Goal: Navigation & Orientation: Find specific page/section

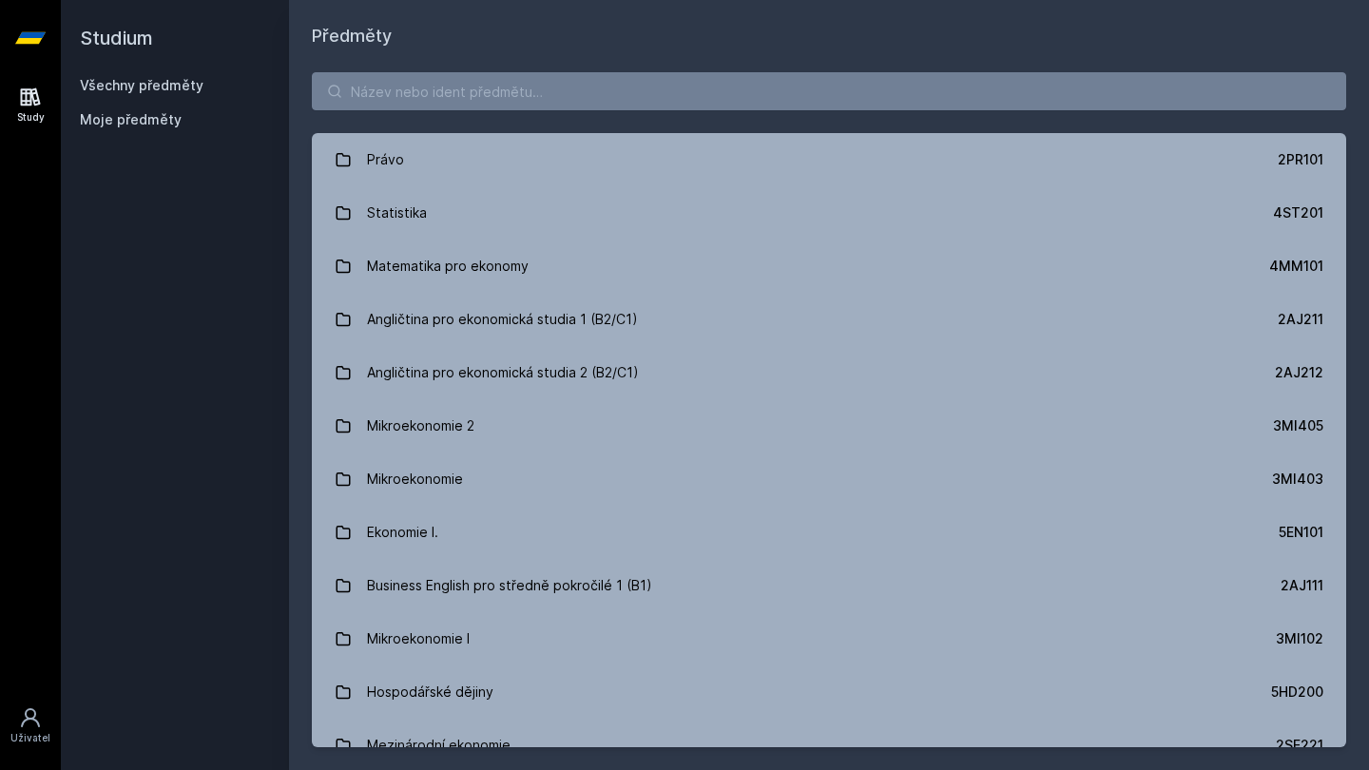
click at [823, 119] on div "Právo 2PR101 Statistika 4ST201 Matematika pro ekonomy 4MM101 Angličtina pro eko…" at bounding box center [829, 409] width 1080 height 720
click at [808, 91] on input "search" at bounding box center [829, 91] width 1034 height 38
paste input "5PR222"
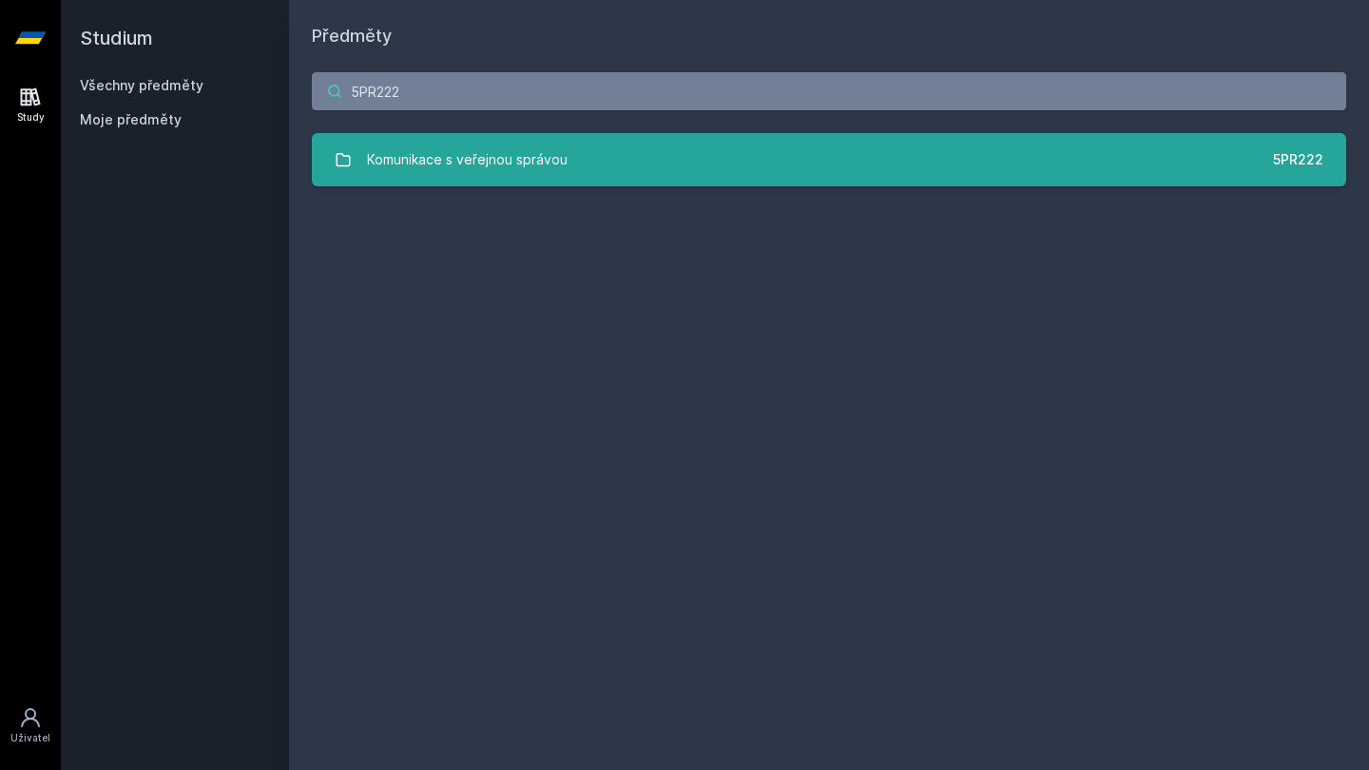
type input "5PR222"
click at [720, 156] on link "Komunikace s veřejnou správou 5PR222" at bounding box center [829, 159] width 1034 height 53
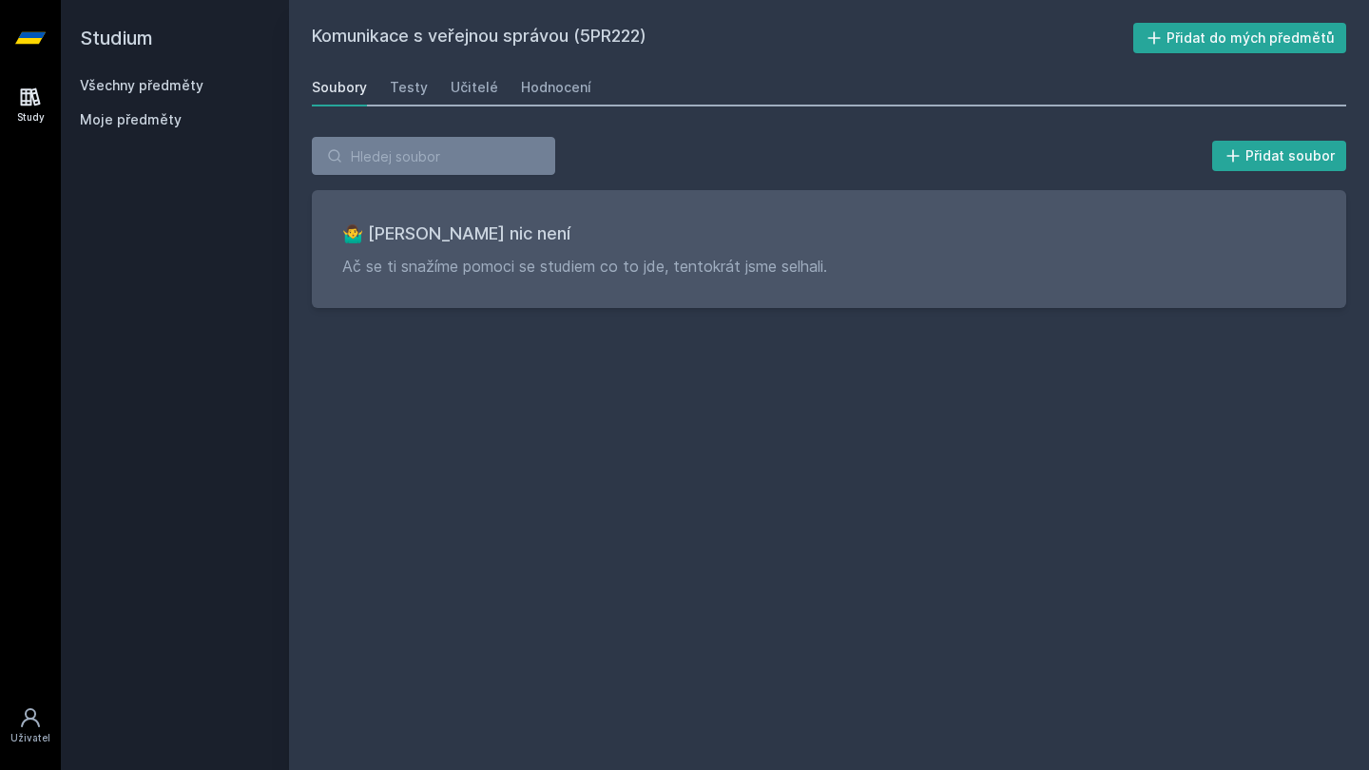
click at [384, 91] on div "Soubory Testy Učitelé Hodnocení" at bounding box center [829, 87] width 1034 height 38
click at [409, 89] on div "Testy" at bounding box center [409, 87] width 38 height 19
click at [468, 88] on div "Učitelé" at bounding box center [474, 87] width 48 height 19
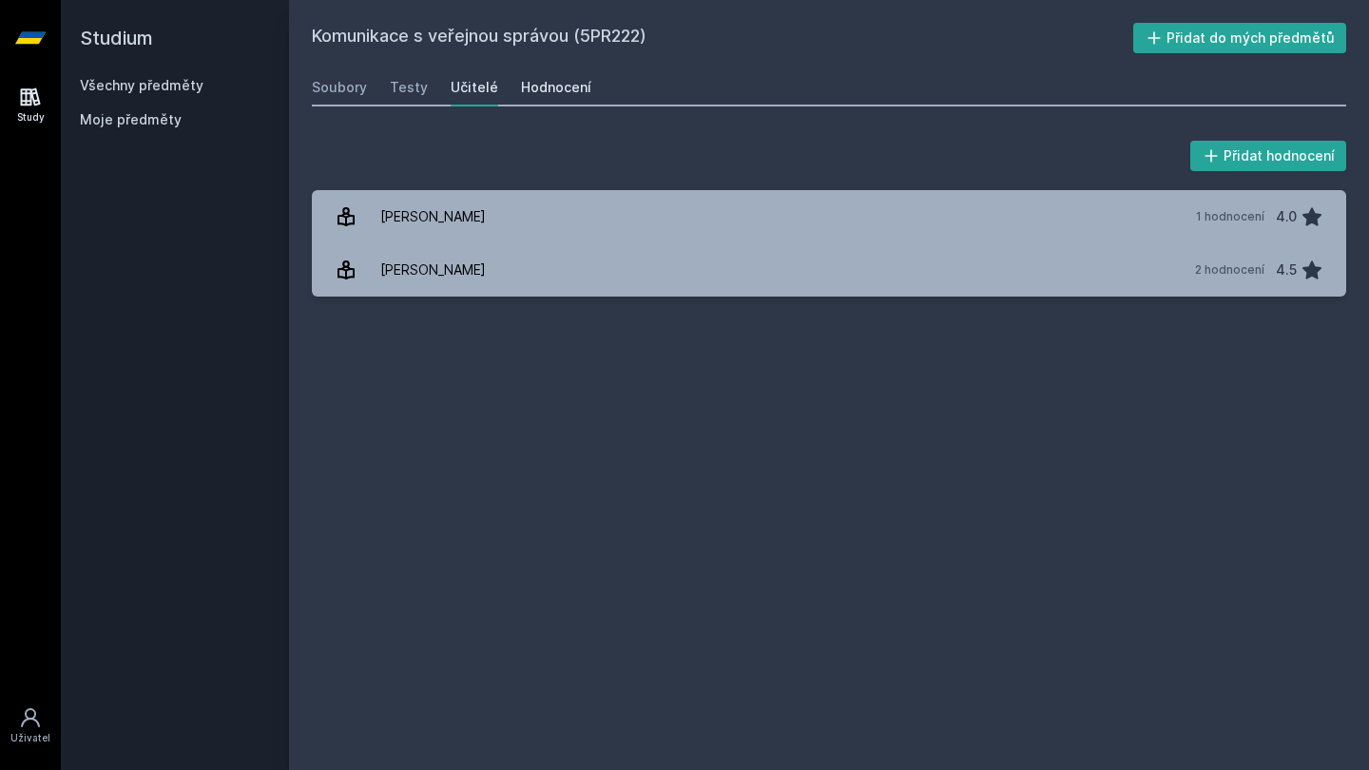
click at [567, 89] on div "Hodnocení" at bounding box center [556, 87] width 70 height 19
